Goal: Transaction & Acquisition: Purchase product/service

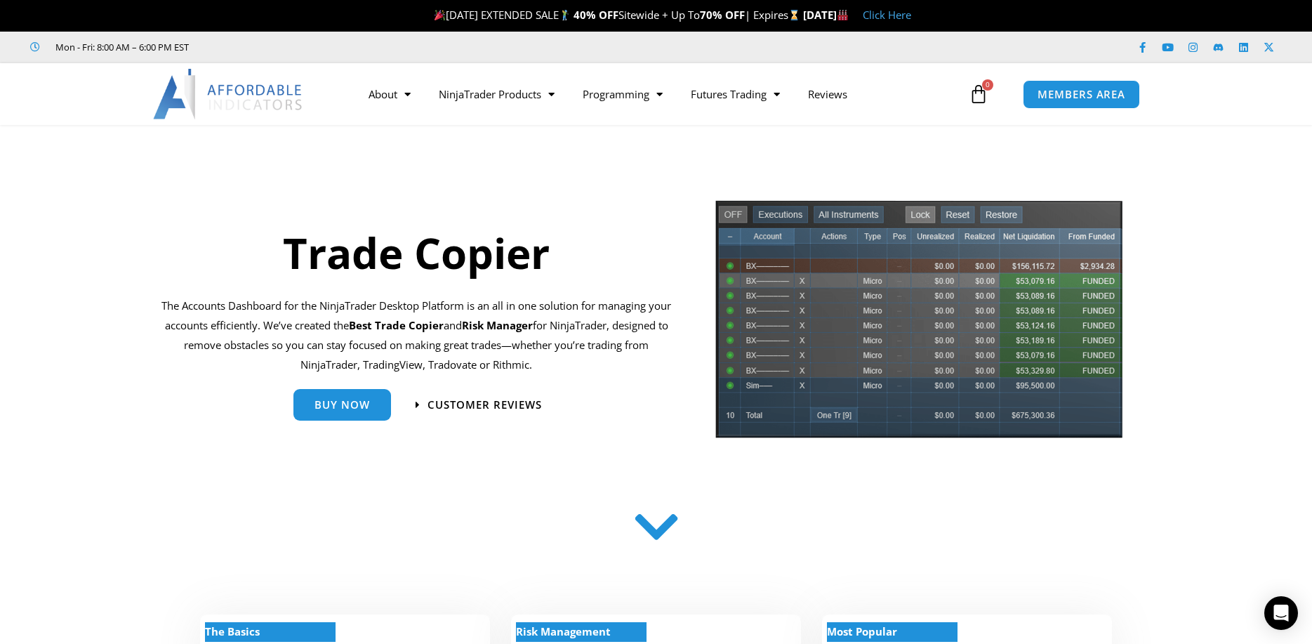
click at [296, 98] on img at bounding box center [228, 94] width 151 height 51
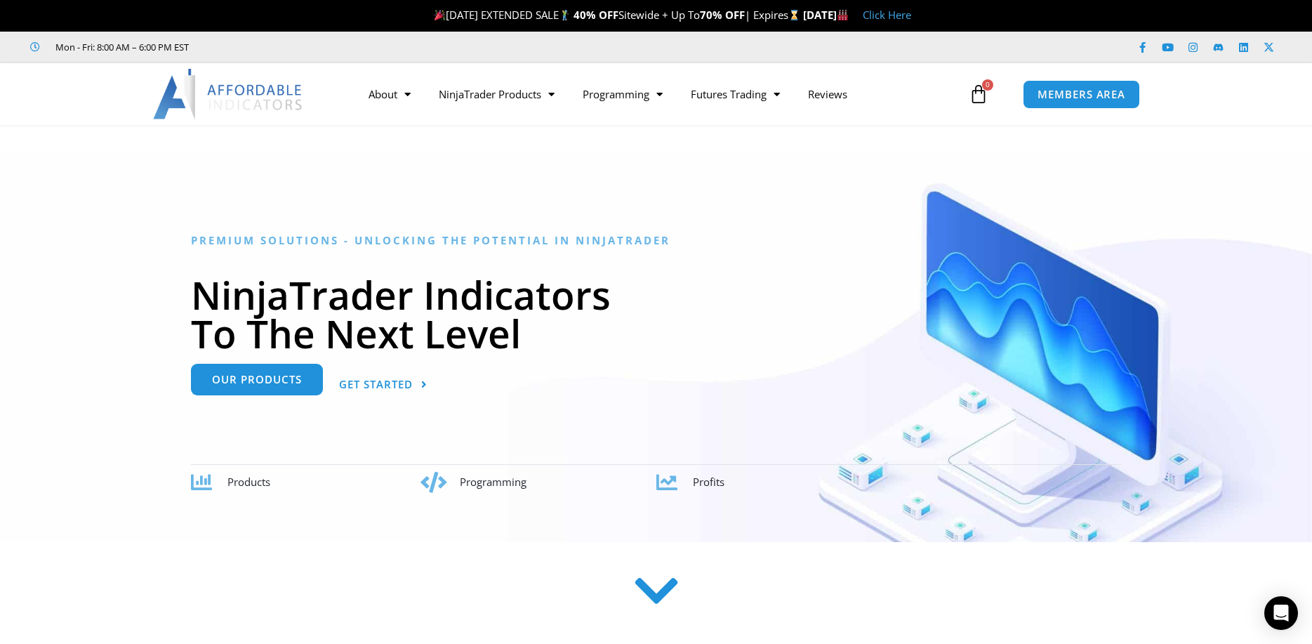
click at [274, 390] on link "Our Products" at bounding box center [257, 380] width 132 height 32
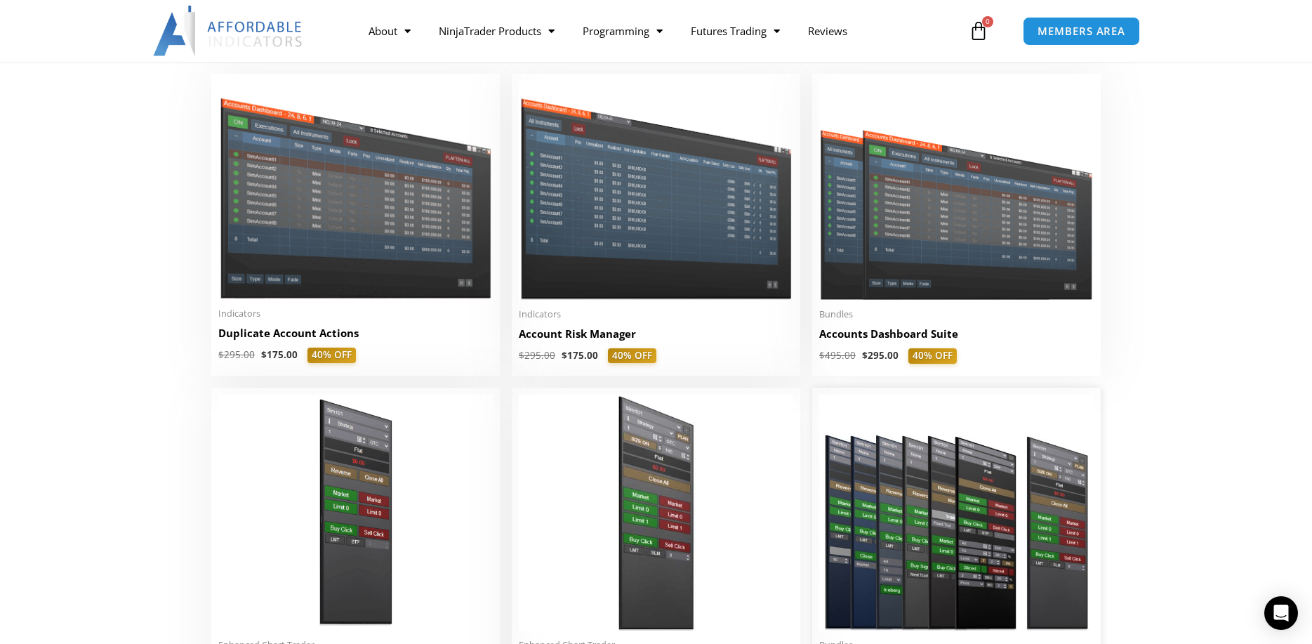
scroll to position [140, 0]
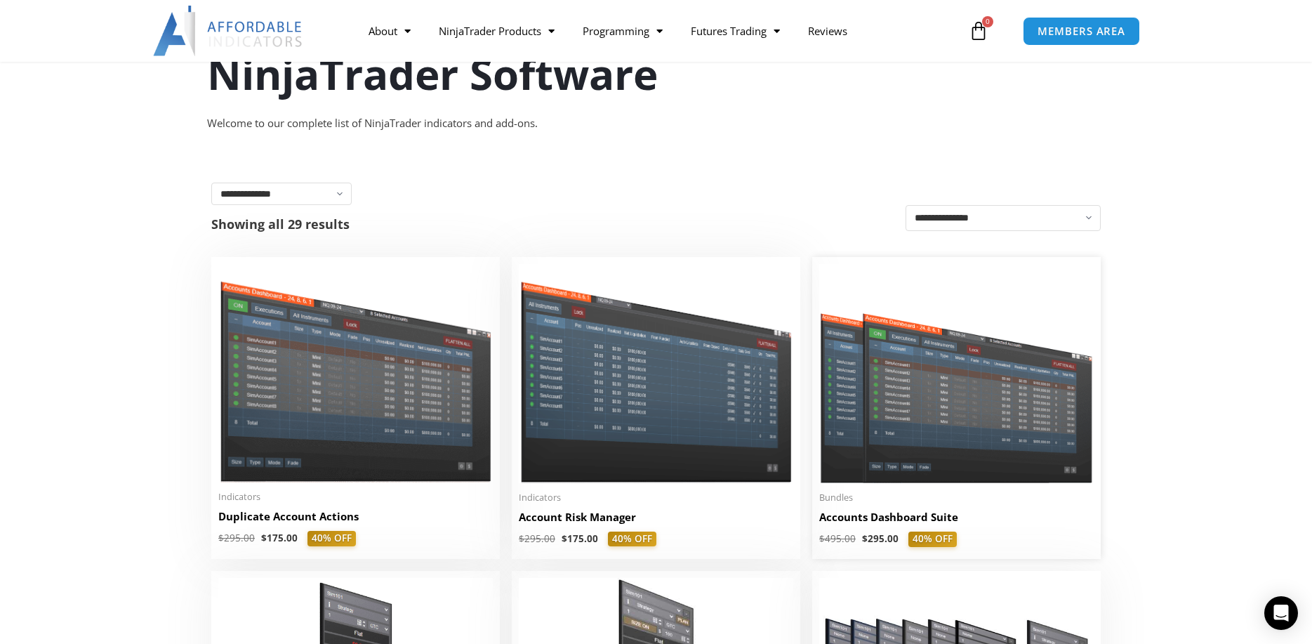
click at [924, 441] on img at bounding box center [956, 373] width 274 height 219
click at [918, 516] on h2 "Accounts Dashboard Suite" at bounding box center [956, 517] width 274 height 15
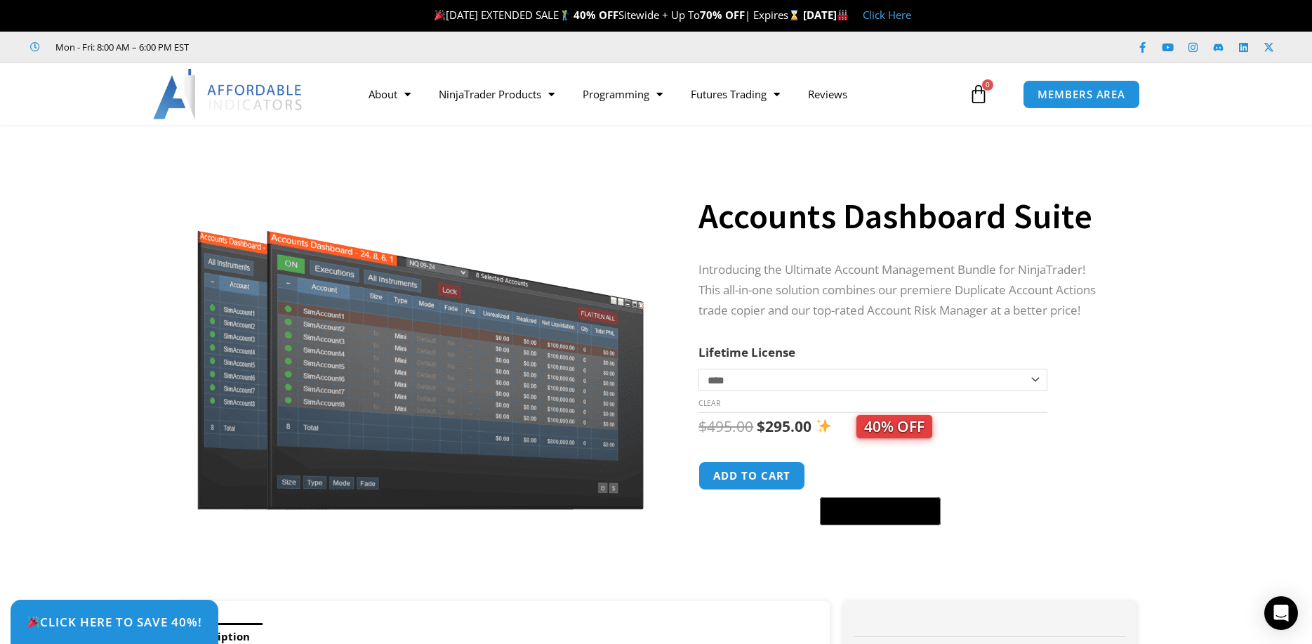
click at [528, 550] on div at bounding box center [421, 561] width 485 height 60
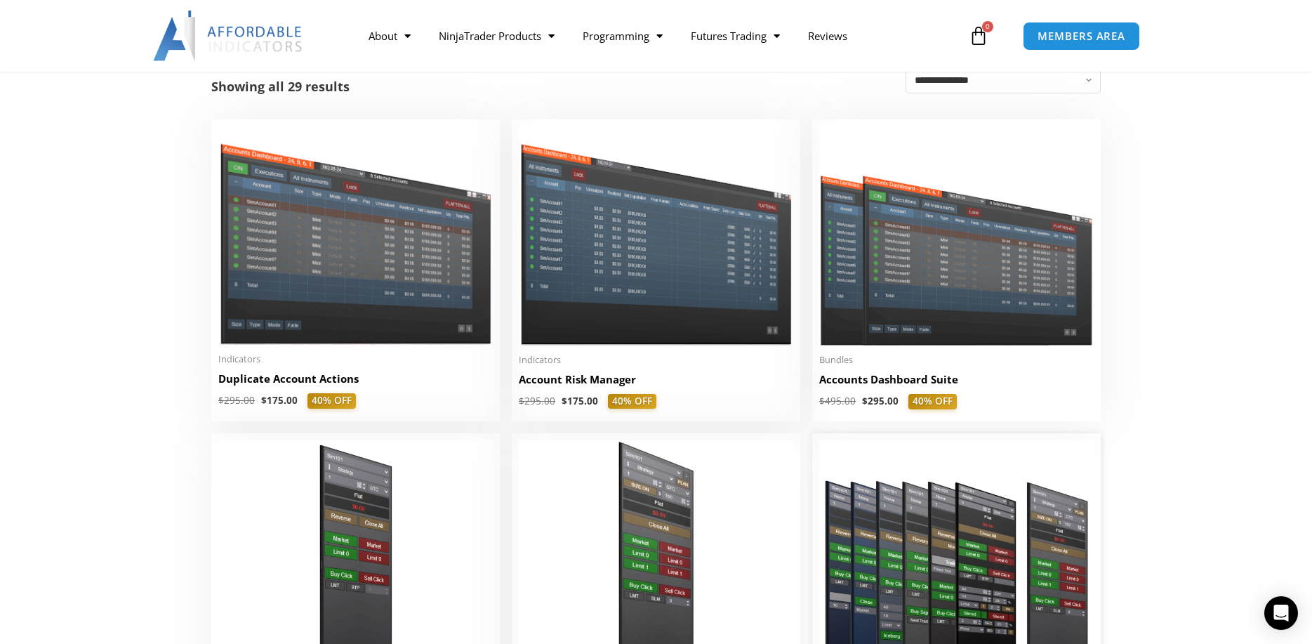
scroll to position [281, 0]
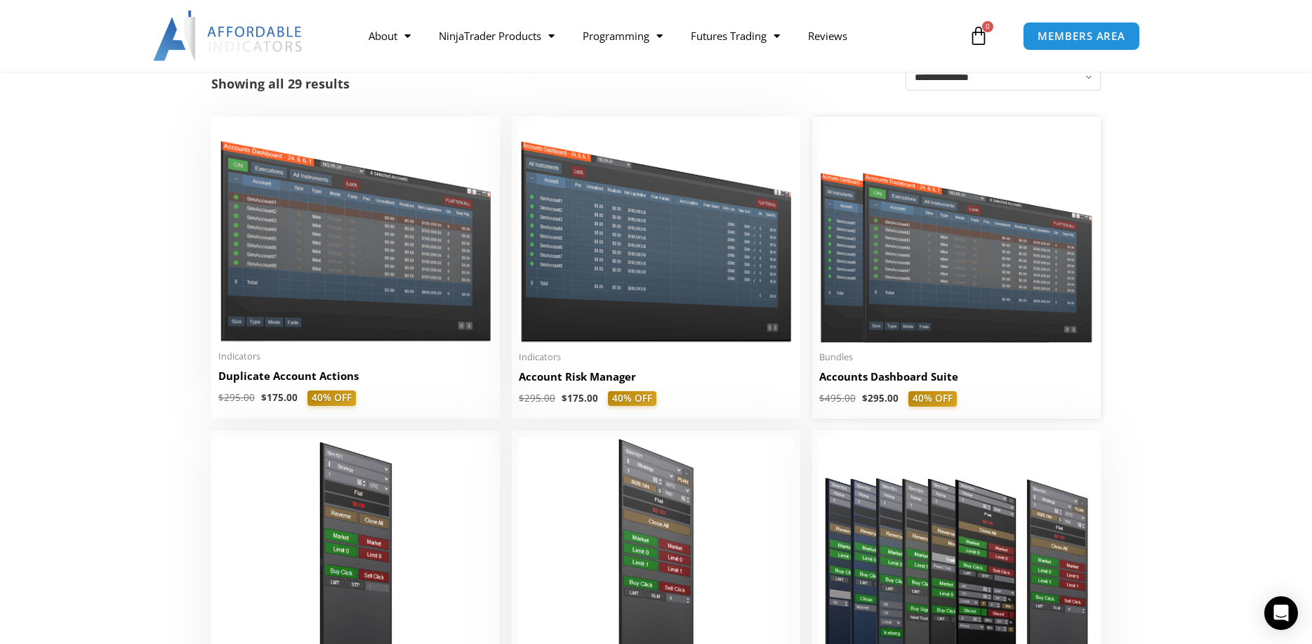
click at [931, 302] on img at bounding box center [956, 233] width 274 height 219
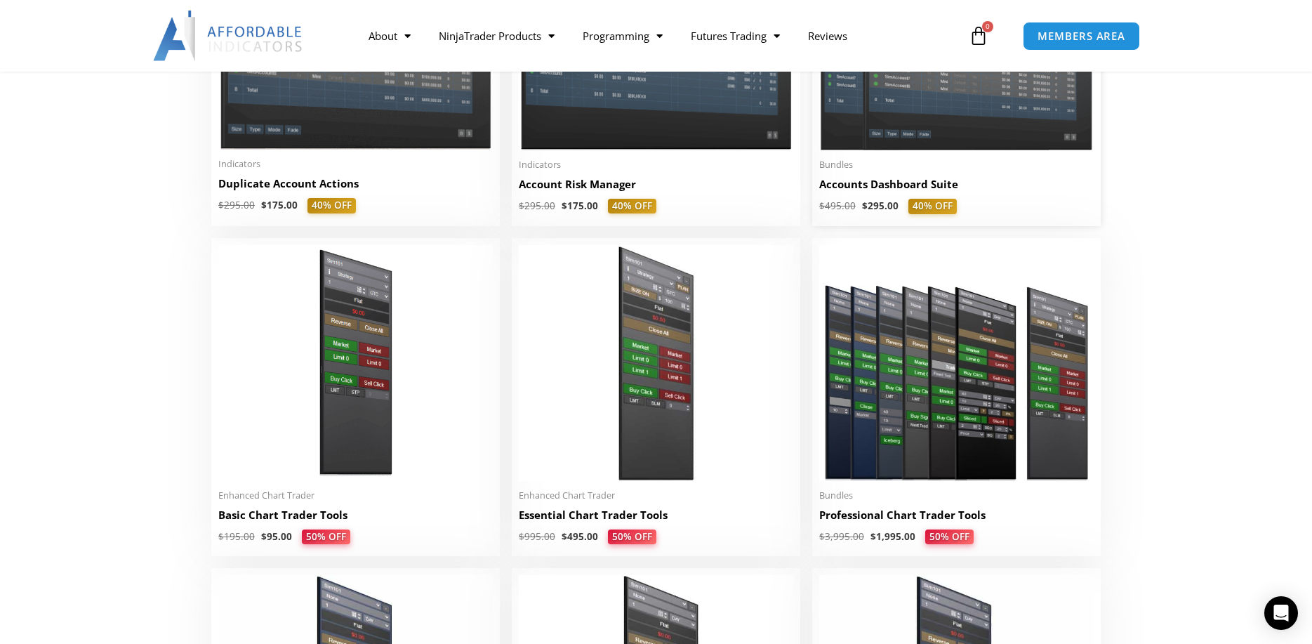
scroll to position [491, 0]
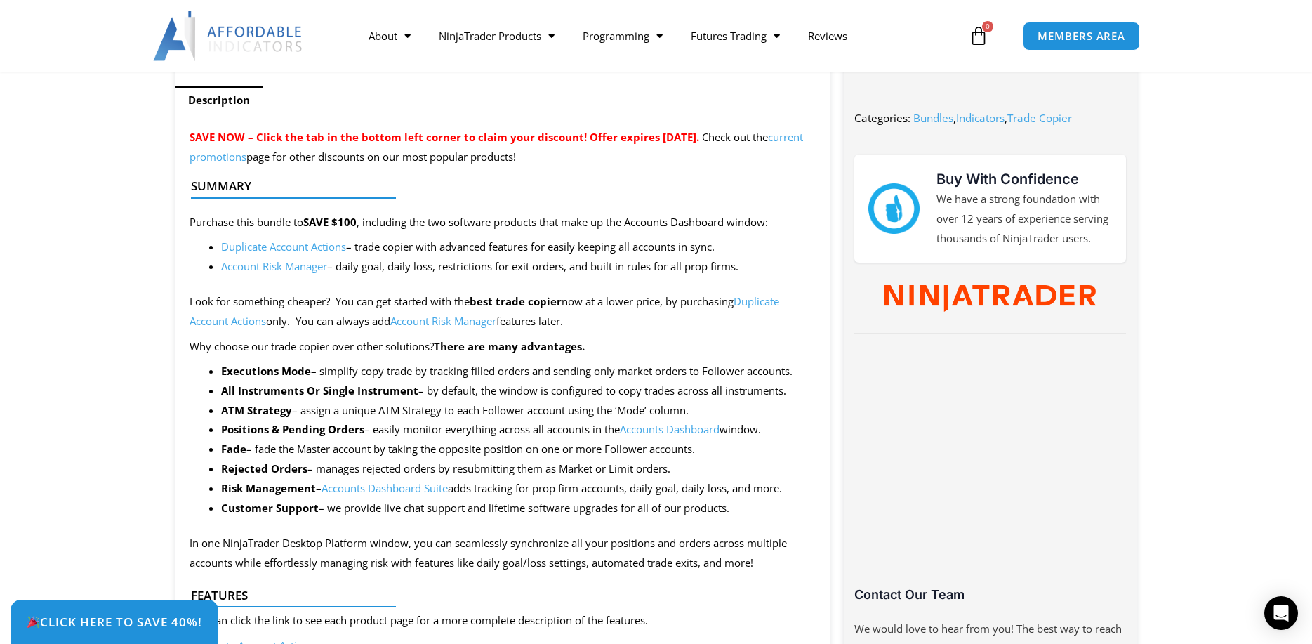
scroll to position [561, 0]
